Goal: Navigation & Orientation: Find specific page/section

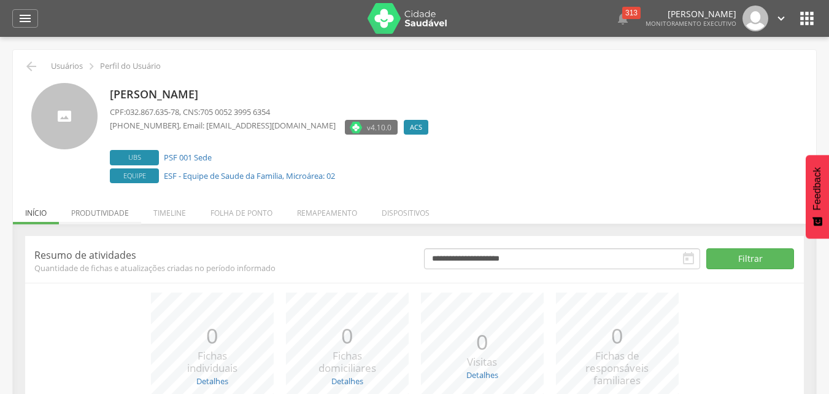
click at [109, 212] on li "Produtividade" at bounding box center [100, 209] width 82 height 29
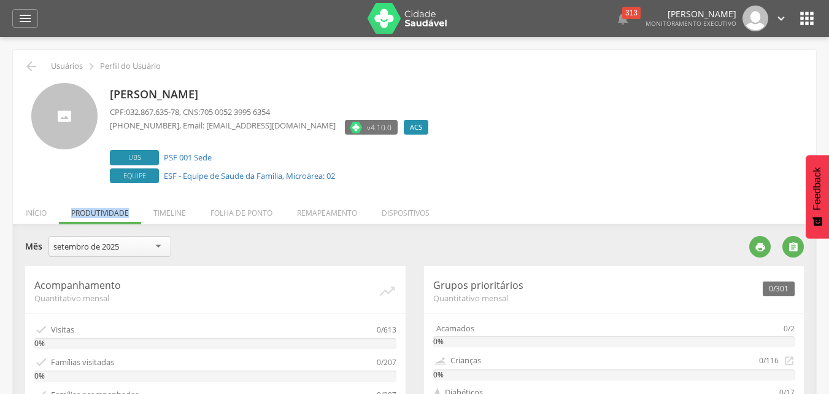
click at [109, 212] on ul "Início Produtividade Timeline Folha de ponto Remapeamento Gerenciar acesso Quar…" at bounding box center [415, 212] width 804 height 10
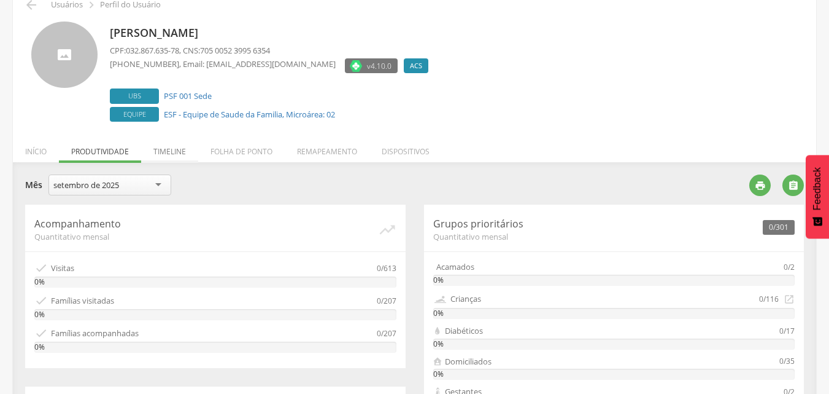
click at [177, 149] on li "Timeline" at bounding box center [169, 148] width 57 height 29
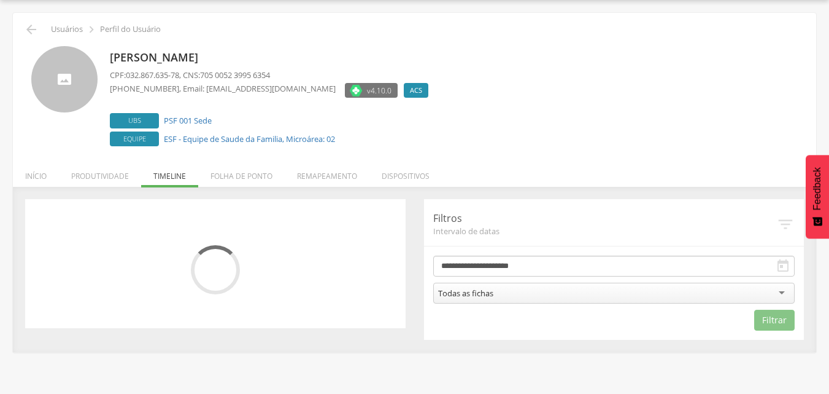
scroll to position [37, 0]
click at [177, 149] on div "[PERSON_NAME] CPF: 032.867.635-78 , CNS: 705 0052 3995 6354 [PHONE_NUMBER] , Em…" at bounding box center [272, 97] width 325 height 103
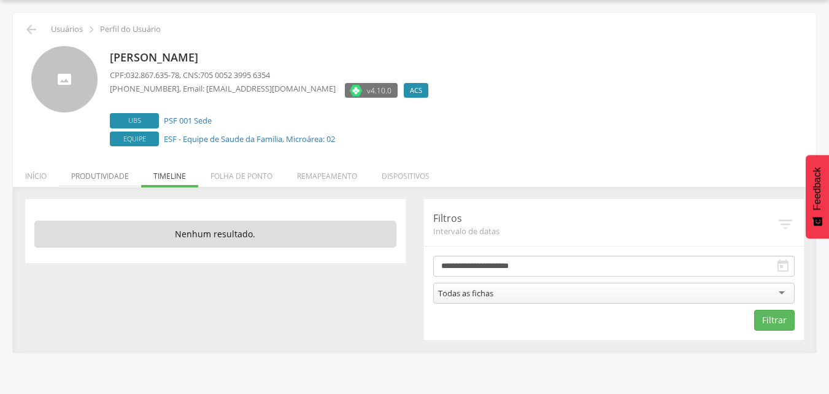
click at [109, 177] on li "Produtividade" at bounding box center [100, 172] width 82 height 29
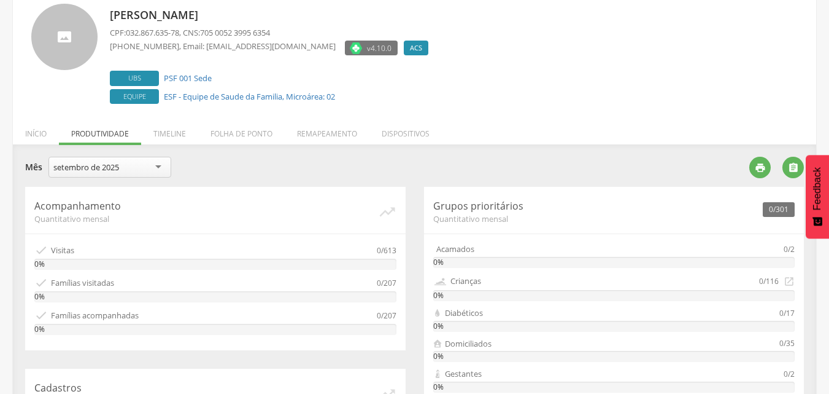
scroll to position [18, 0]
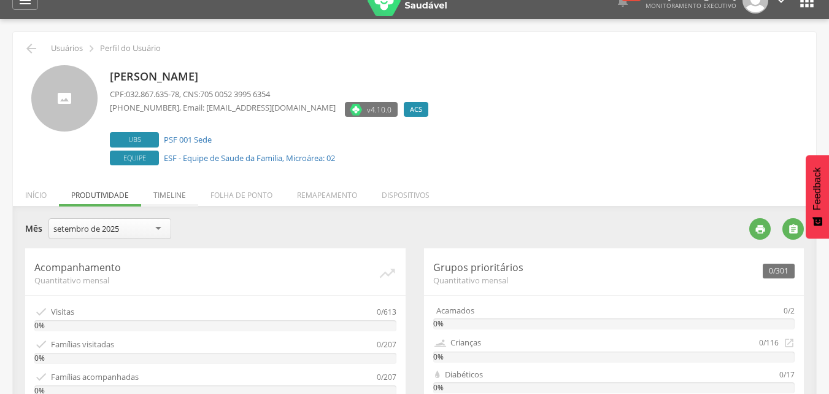
click at [179, 192] on li "Timeline" at bounding box center [169, 191] width 57 height 29
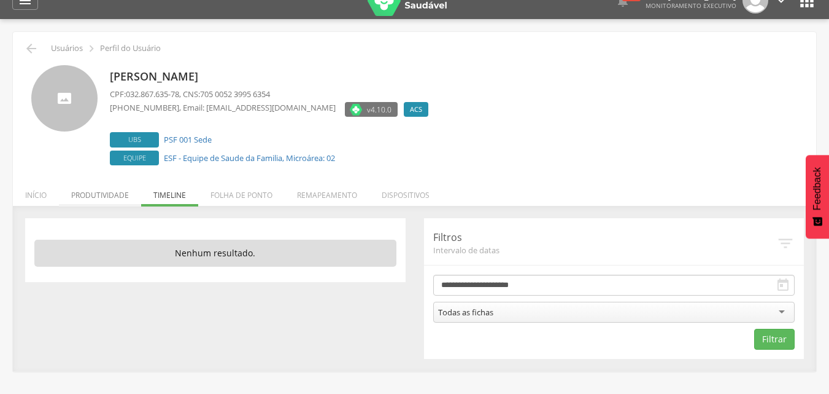
click at [90, 188] on li "Produtividade" at bounding box center [100, 191] width 82 height 29
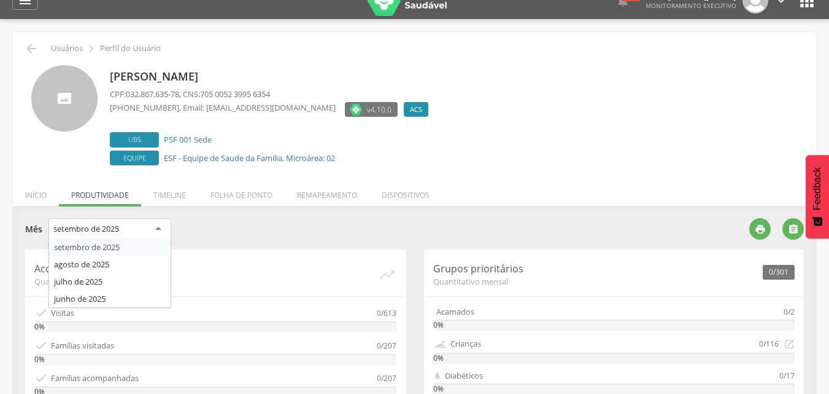
click at [151, 231] on div "setembro de 2025" at bounding box center [109, 229] width 123 height 22
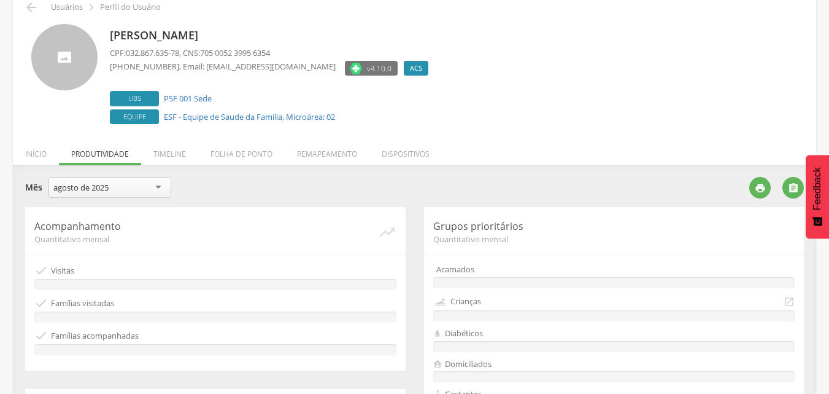
scroll to position [79, 0]
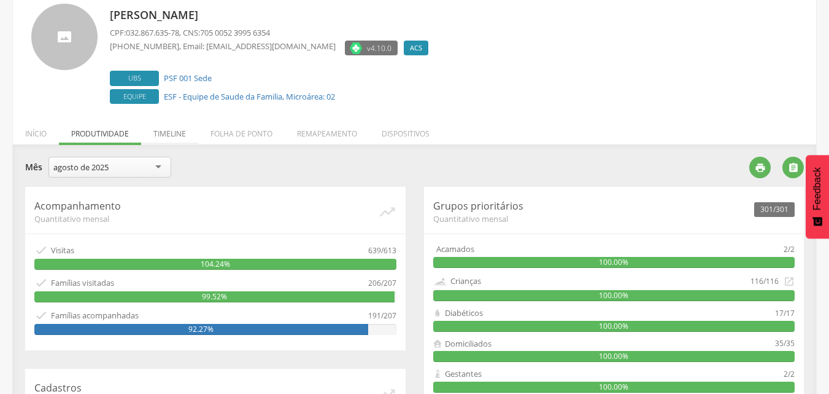
click at [173, 131] on li "Timeline" at bounding box center [169, 130] width 57 height 29
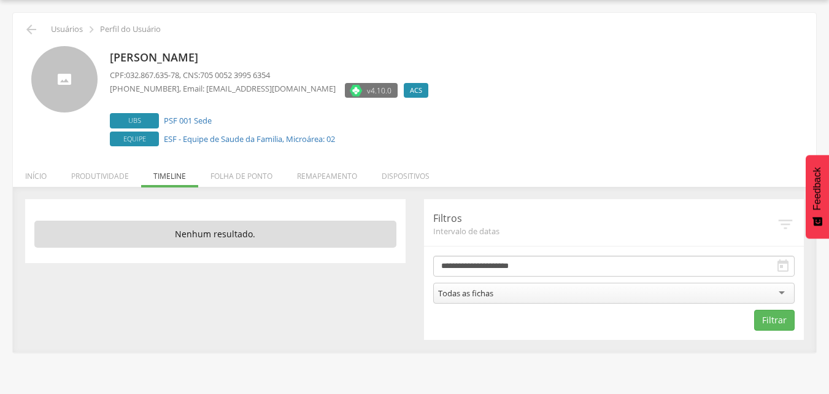
scroll to position [37, 0]
click at [112, 175] on li "Produtividade" at bounding box center [100, 172] width 82 height 29
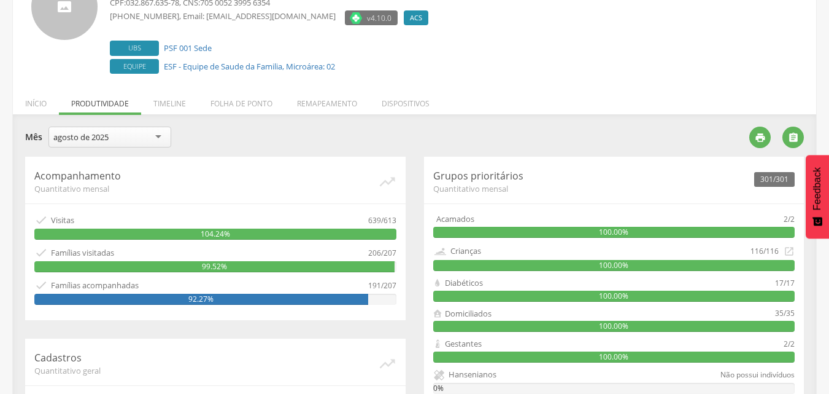
scroll to position [79, 0]
